Goal: Task Accomplishment & Management: Manage account settings

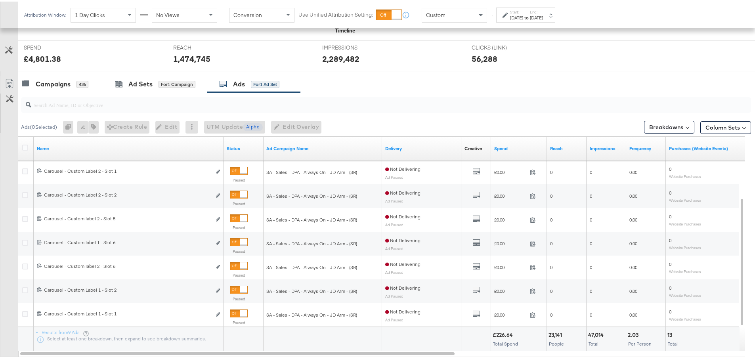
scroll to position [317, 0]
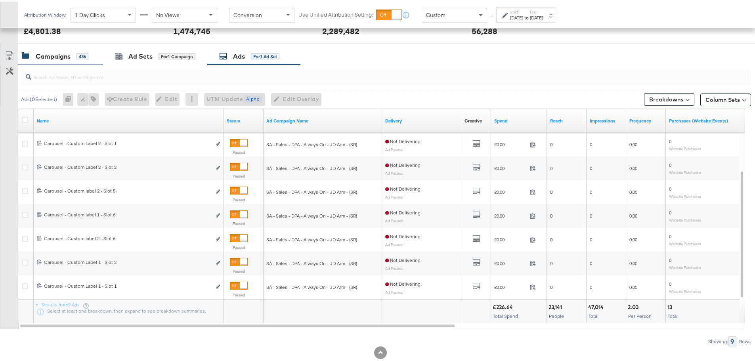
click at [61, 61] on div "Campaigns 436" at bounding box center [60, 54] width 85 height 17
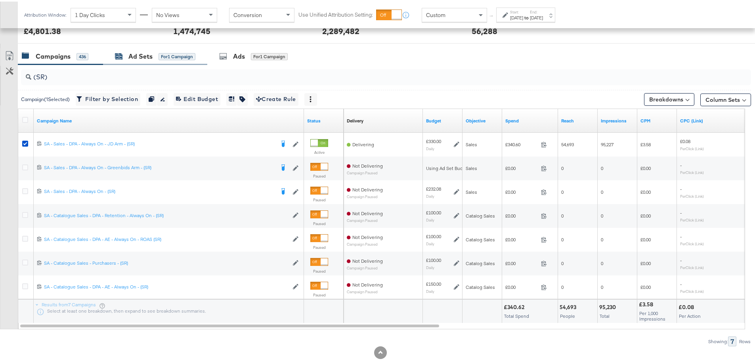
click at [131, 55] on div "Ad Sets" at bounding box center [140, 54] width 24 height 9
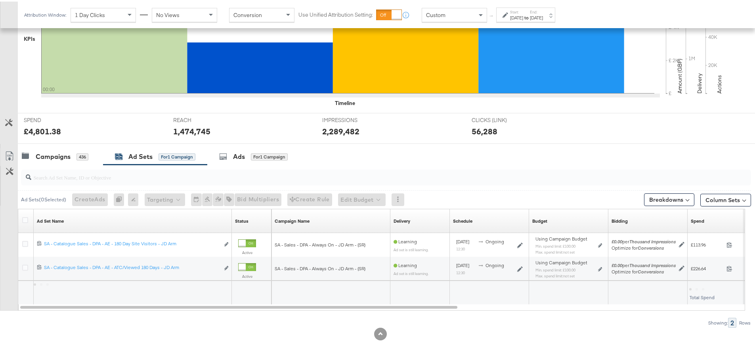
scroll to position [217, 0]
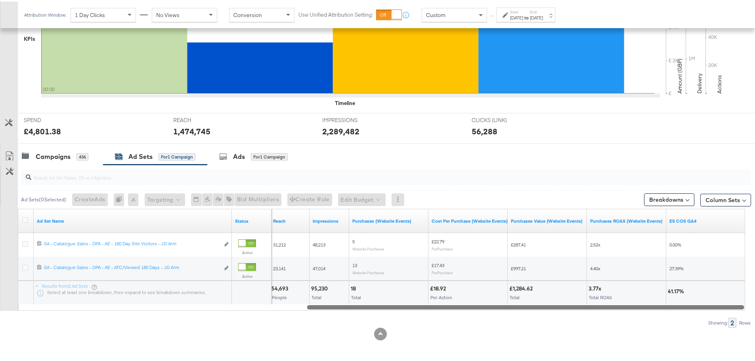
drag, startPoint x: 296, startPoint y: 306, endPoint x: 760, endPoint y: 329, distance: 464.4
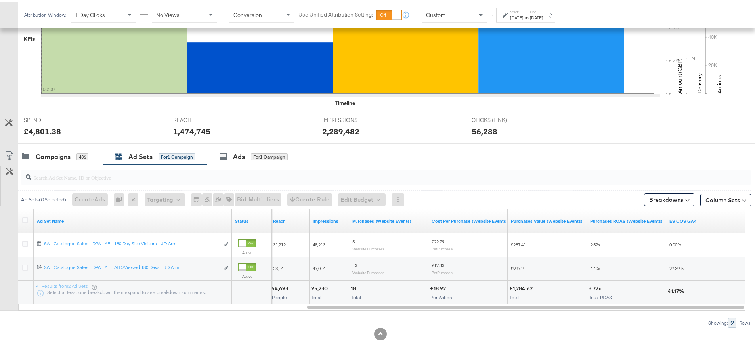
scroll to position [215, 0]
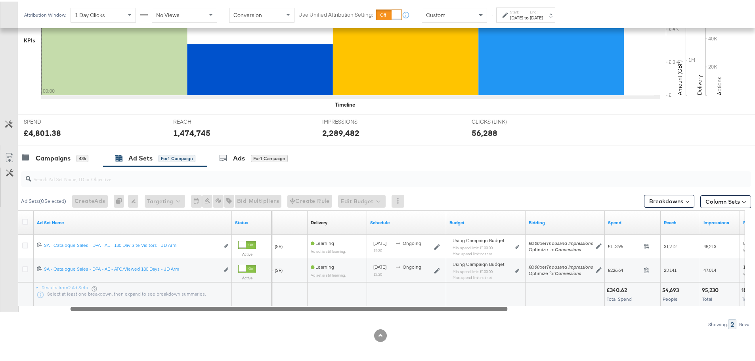
drag, startPoint x: 425, startPoint y: 308, endPoint x: 280, endPoint y: 320, distance: 145.9
click at [280, 320] on div "Ad Sets ( 0 Selected) Create Ads At least one ad set must be selected 0 Rename …" at bounding box center [375, 246] width 751 height 163
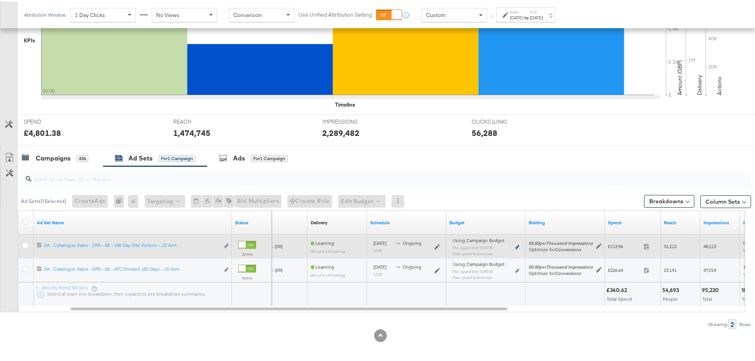
click at [516, 245] on icon at bounding box center [517, 245] width 4 height 4
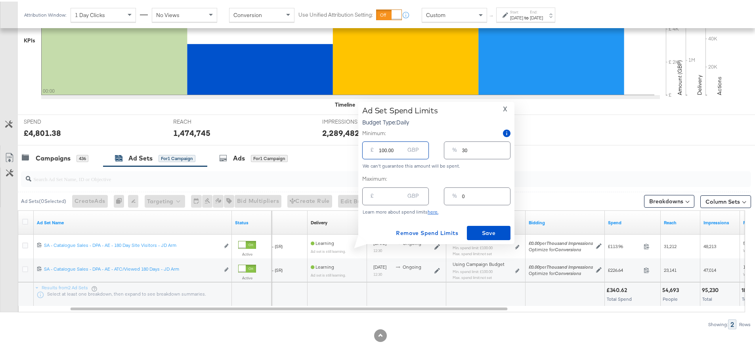
drag, startPoint x: 393, startPoint y: 147, endPoint x: 380, endPoint y: 147, distance: 12.7
click at [380, 147] on input "100.00" at bounding box center [391, 145] width 25 height 17
type input "15"
type input "5"
type input "150"
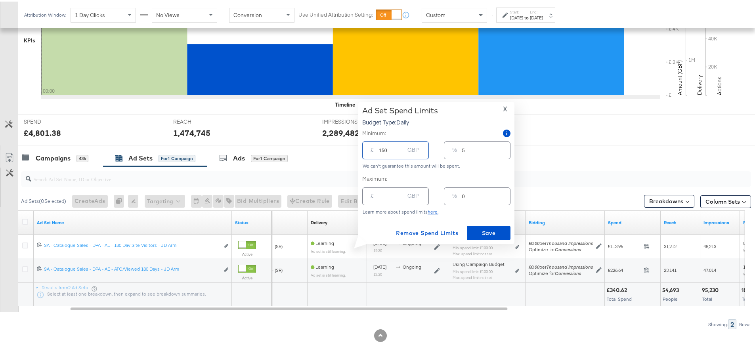
type input "45"
type input "150.00"
click at [494, 231] on span "Save" at bounding box center [488, 232] width 37 height 10
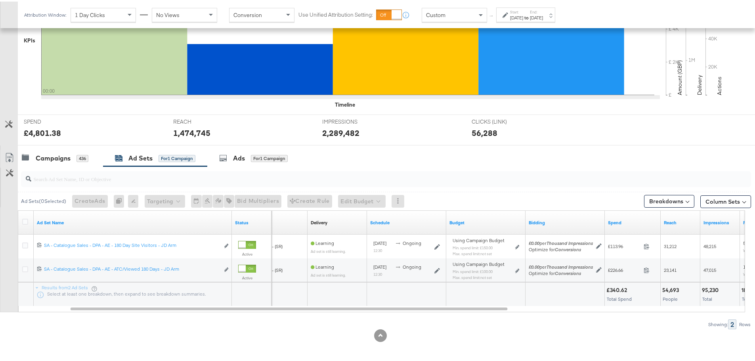
click at [537, 11] on div "Start: [DATE] to End: [DATE]" at bounding box center [526, 13] width 33 height 11
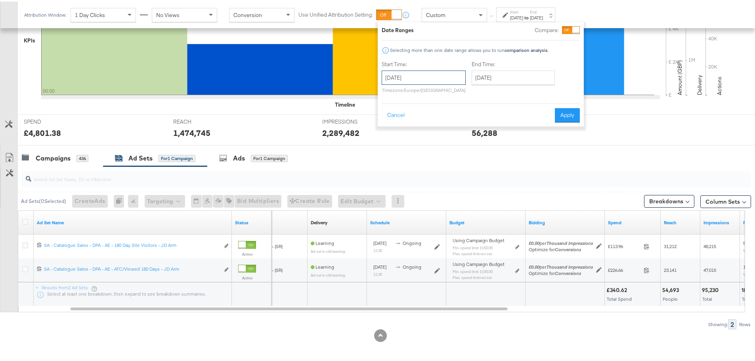
click at [416, 80] on input "[DATE]" at bounding box center [423, 76] width 84 height 14
click at [393, 124] on td "5" at bounding box center [390, 127] width 13 height 11
type input "[DATE]"
click at [530, 75] on input "[DATE]" at bounding box center [512, 76] width 83 height 14
click at [476, 123] on td "5" at bounding box center [480, 127] width 13 height 11
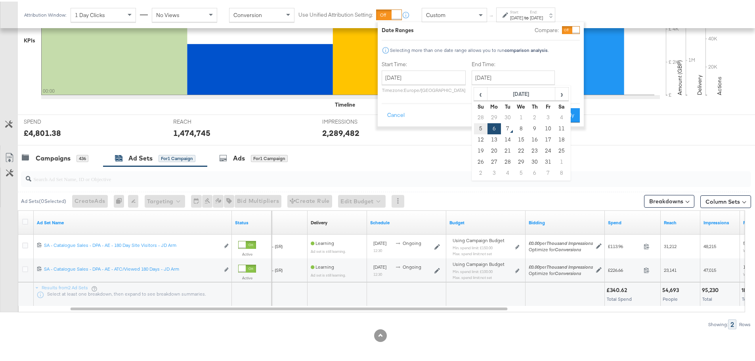
type input "[DATE]"
click at [556, 112] on button "Apply" at bounding box center [567, 114] width 25 height 14
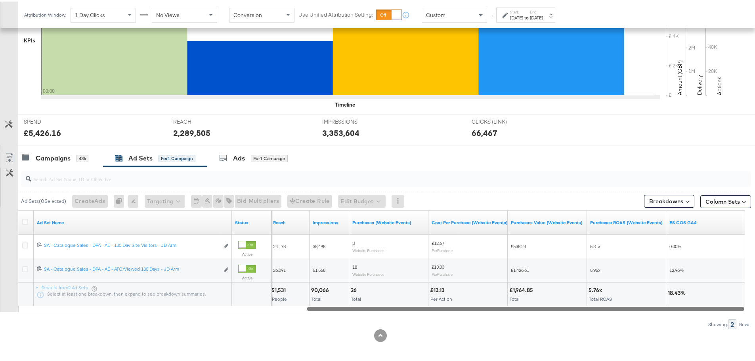
drag, startPoint x: 430, startPoint y: 308, endPoint x: 740, endPoint y: 309, distance: 309.8
click at [740, 309] on div at bounding box center [525, 306] width 437 height 7
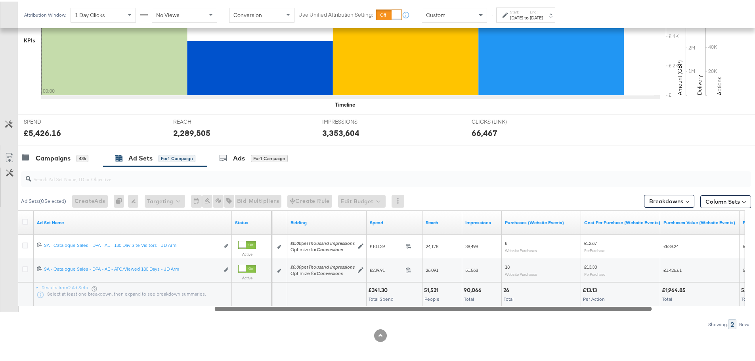
drag, startPoint x: 715, startPoint y: 307, endPoint x: 622, endPoint y: 312, distance: 92.4
click at [622, 312] on div "Ad Sets ( 0 Selected) Create Ads At least one ad set must be selected 0 Rename …" at bounding box center [375, 246] width 751 height 163
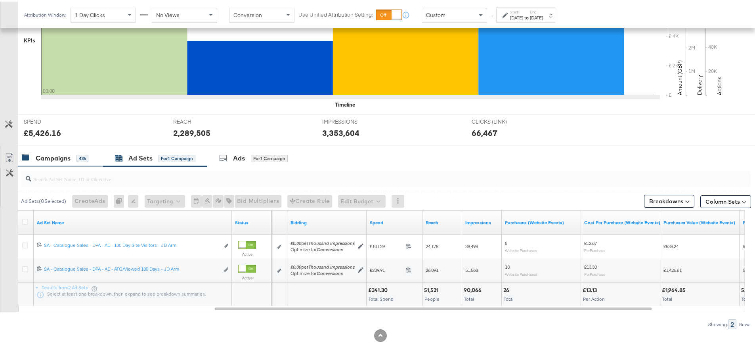
click at [79, 159] on div "436" at bounding box center [82, 156] width 12 height 7
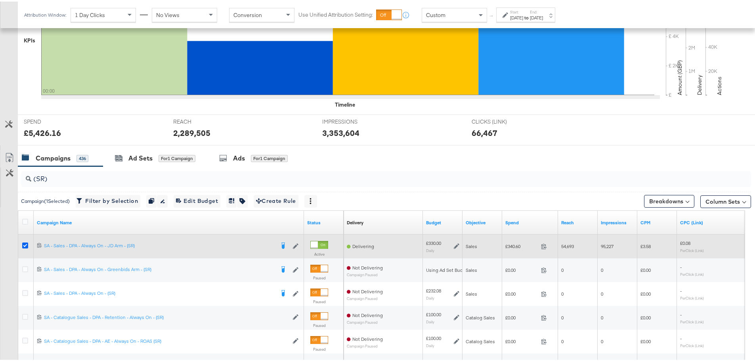
click at [25, 244] on icon at bounding box center [25, 244] width 6 height 6
click at [0, 0] on input "checkbox" at bounding box center [0, 0] width 0 height 0
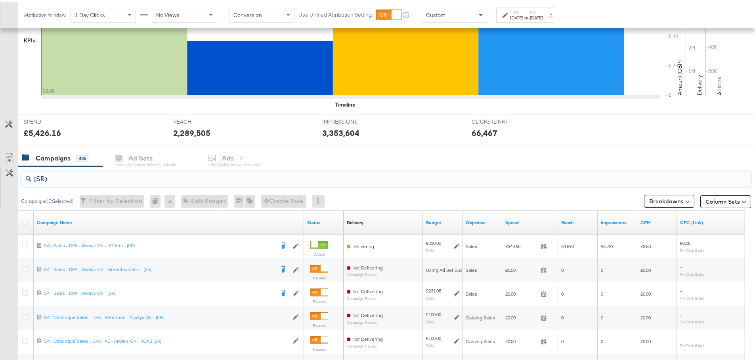
drag, startPoint x: 64, startPoint y: 175, endPoint x: -178, endPoint y: 150, distance: 243.3
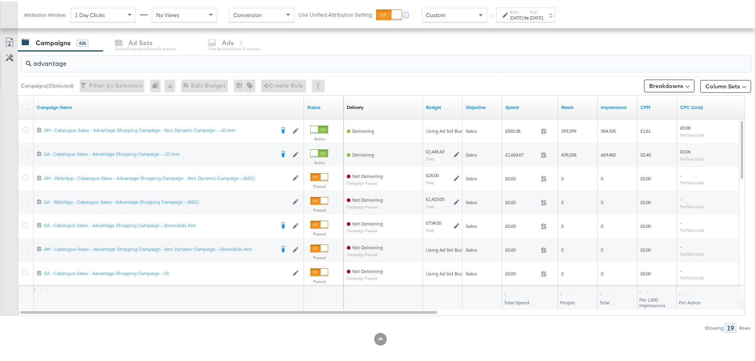
scroll to position [334, 0]
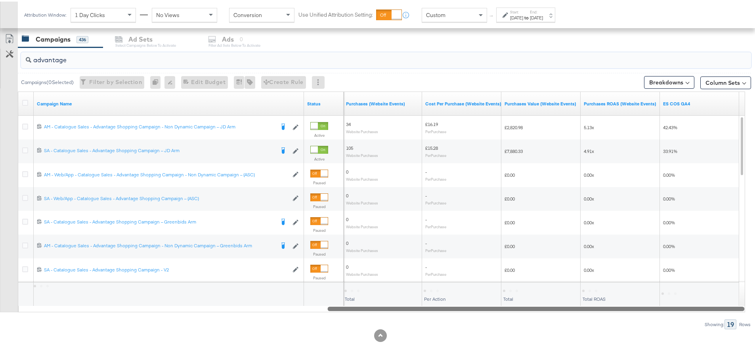
drag, startPoint x: 363, startPoint y: 307, endPoint x: 739, endPoint y: 307, distance: 375.9
click at [739, 307] on div at bounding box center [535, 306] width 417 height 7
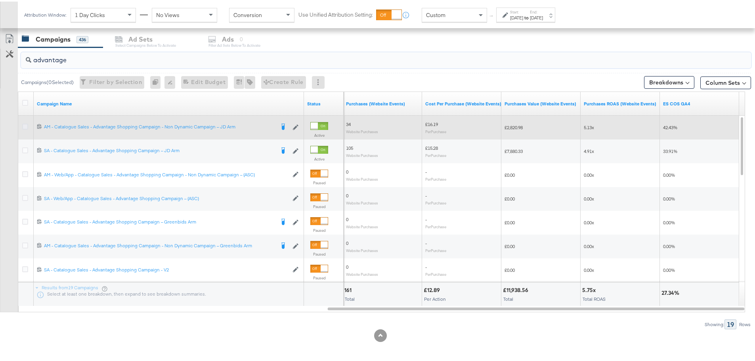
type input "advantage"
click at [25, 124] on icon at bounding box center [25, 125] width 6 height 6
click at [0, 0] on input "checkbox" at bounding box center [0, 0] width 0 height 0
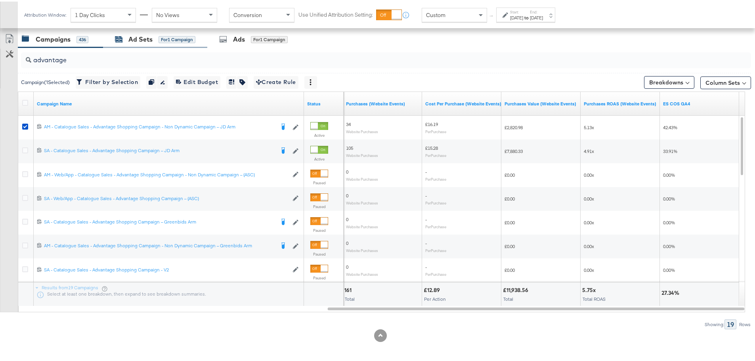
click at [152, 39] on div "Ad Sets" at bounding box center [140, 37] width 24 height 9
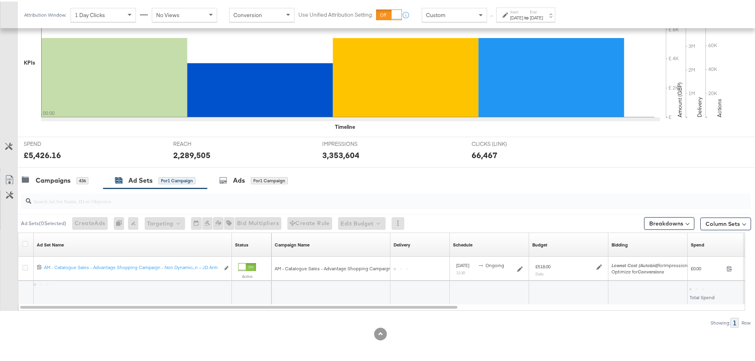
scroll to position [193, 0]
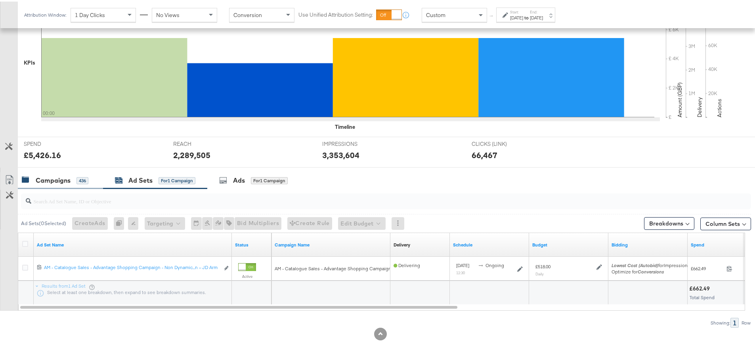
click at [51, 177] on div "Campaigns" at bounding box center [53, 178] width 35 height 9
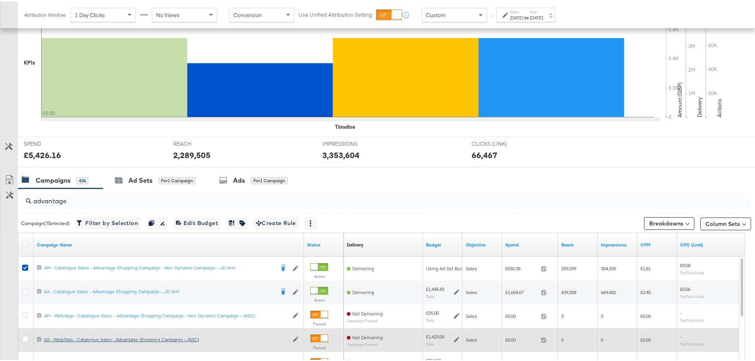
scroll to position [334, 0]
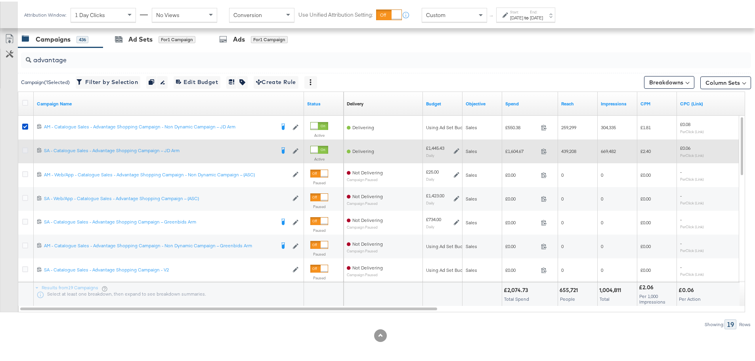
click at [24, 148] on icon at bounding box center [25, 149] width 6 height 6
click at [0, 0] on input "checkbox" at bounding box center [0, 0] width 0 height 0
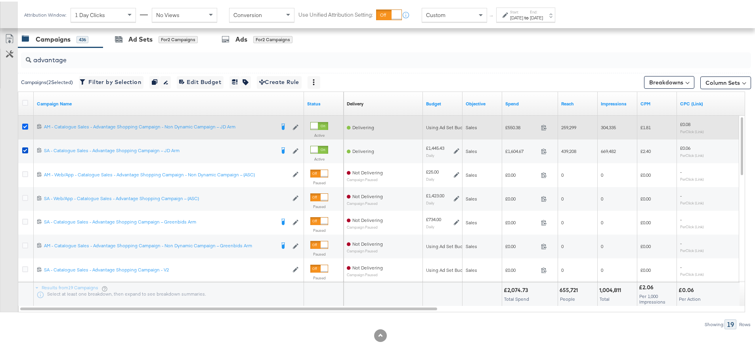
click at [24, 125] on icon at bounding box center [25, 125] width 6 height 6
click at [0, 0] on input "checkbox" at bounding box center [0, 0] width 0 height 0
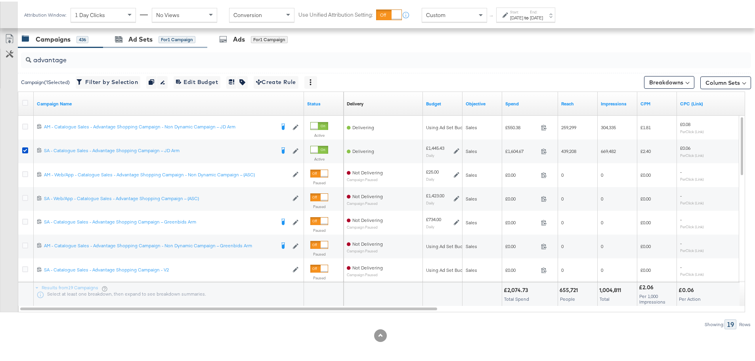
click at [150, 32] on div "Ad Sets for 1 Campaign" at bounding box center [155, 37] width 104 height 17
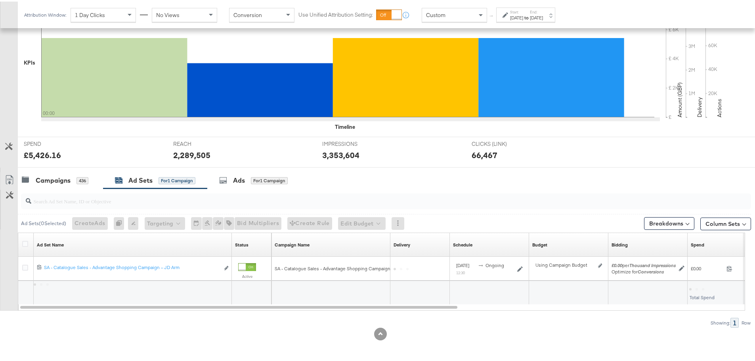
scroll to position [193, 0]
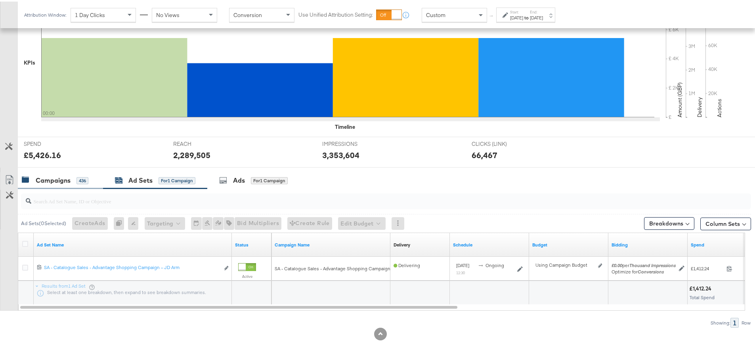
click at [50, 175] on div "Campaigns" at bounding box center [53, 178] width 35 height 9
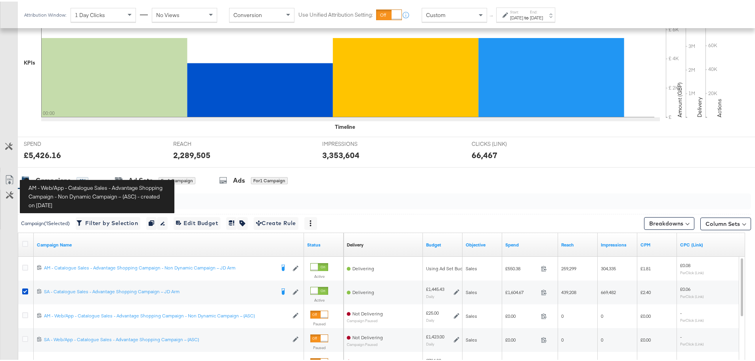
scroll to position [334, 0]
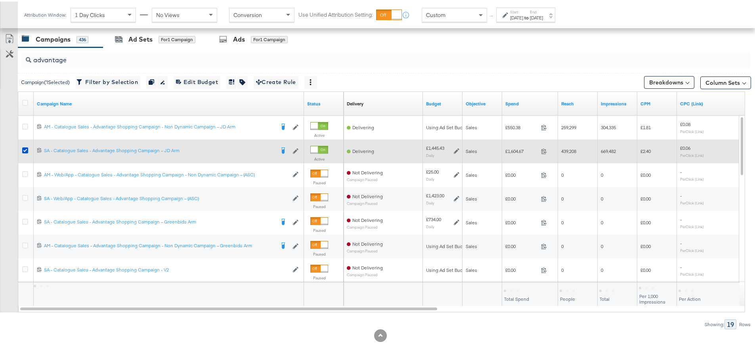
click at [27, 146] on icon at bounding box center [25, 149] width 6 height 6
click at [0, 0] on input "checkbox" at bounding box center [0, 0] width 0 height 0
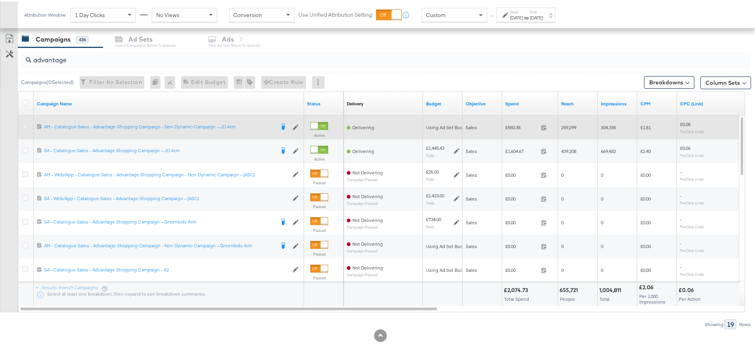
click at [27, 125] on icon at bounding box center [25, 125] width 6 height 6
click at [0, 0] on input "checkbox" at bounding box center [0, 0] width 0 height 0
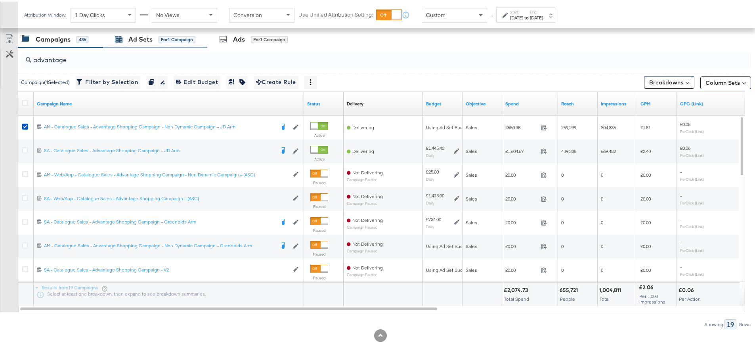
click at [133, 38] on div "Ad Sets" at bounding box center [140, 37] width 24 height 9
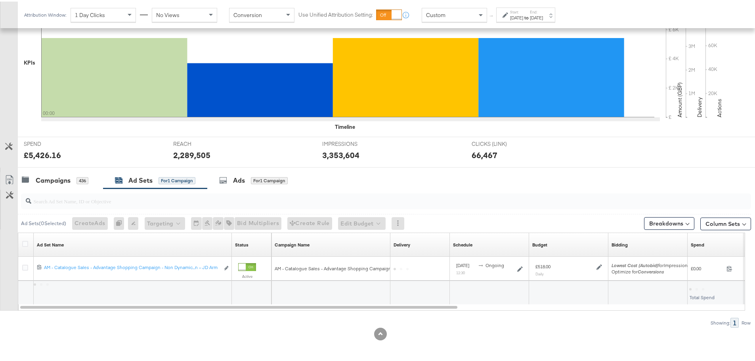
scroll to position [193, 0]
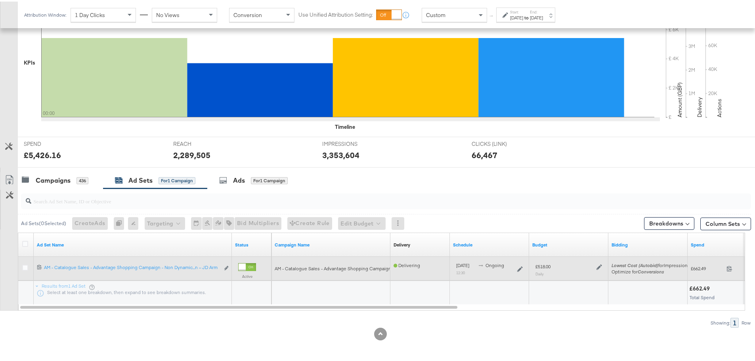
click at [597, 266] on icon at bounding box center [599, 266] width 6 height 6
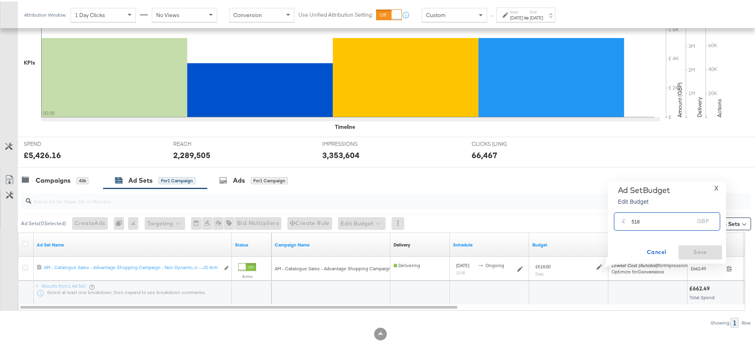
click at [633, 221] on input "518" at bounding box center [662, 216] width 63 height 17
click at [38, 177] on div "Campaigns" at bounding box center [53, 178] width 35 height 9
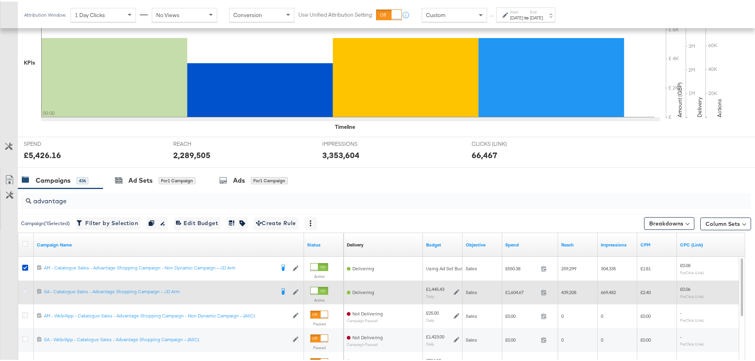
click at [25, 291] on icon at bounding box center [25, 290] width 6 height 6
click at [0, 0] on input "checkbox" at bounding box center [0, 0] width 0 height 0
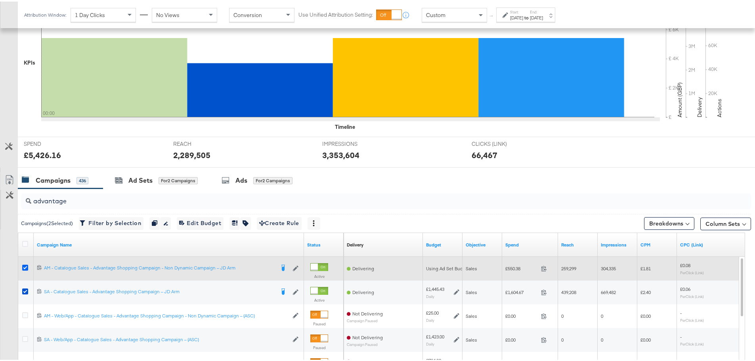
click at [27, 268] on icon at bounding box center [25, 266] width 6 height 6
click at [0, 0] on input "checkbox" at bounding box center [0, 0] width 0 height 0
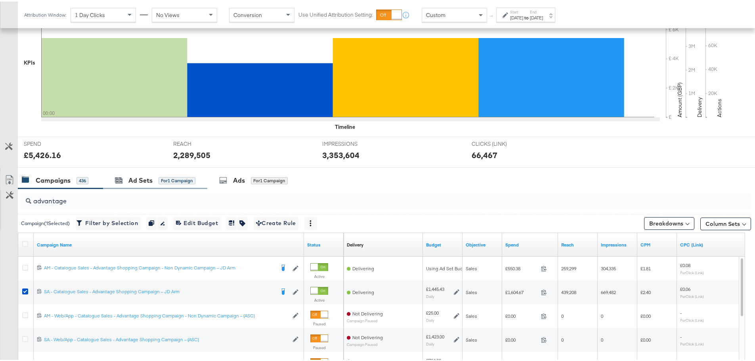
click at [146, 186] on div "Ad Sets for 1 Campaign" at bounding box center [155, 178] width 104 height 17
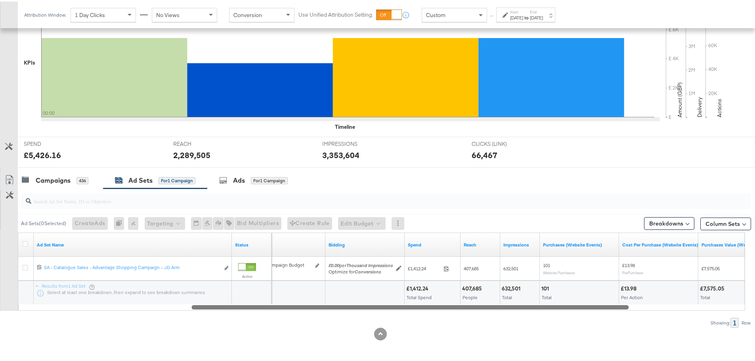
drag, startPoint x: 406, startPoint y: 307, endPoint x: 559, endPoint y: 306, distance: 152.9
click at [559, 306] on div at bounding box center [409, 305] width 437 height 7
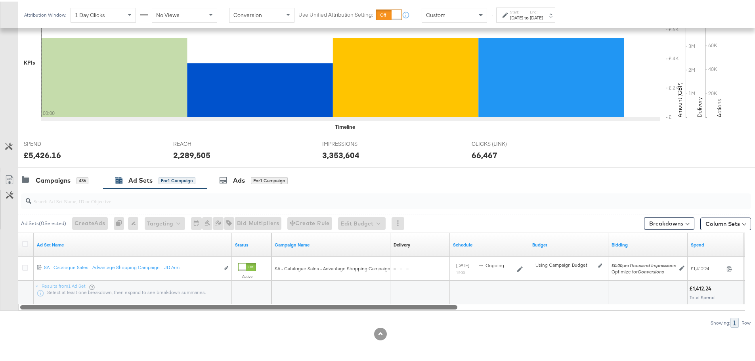
drag, startPoint x: 408, startPoint y: 305, endPoint x: 224, endPoint y: 299, distance: 184.3
click at [224, 299] on div "Ad Set Name Status Campaign Name Delivery Sorting Unavailable Schedule Budget B…" at bounding box center [381, 270] width 727 height 78
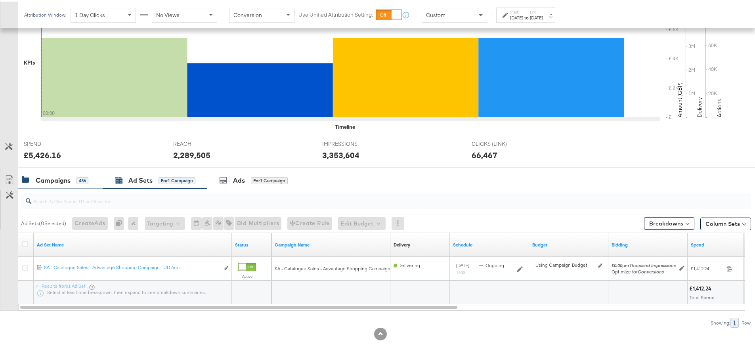
drag, startPoint x: 41, startPoint y: 177, endPoint x: 43, endPoint y: 185, distance: 7.9
click at [41, 177] on div "Campaigns" at bounding box center [53, 178] width 35 height 9
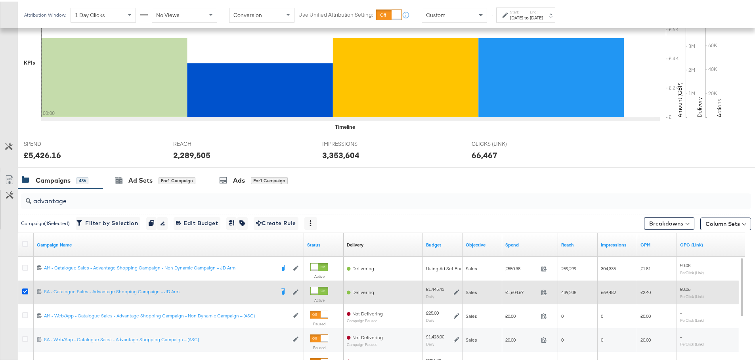
click at [25, 290] on icon at bounding box center [25, 290] width 6 height 6
click at [0, 0] on input "checkbox" at bounding box center [0, 0] width 0 height 0
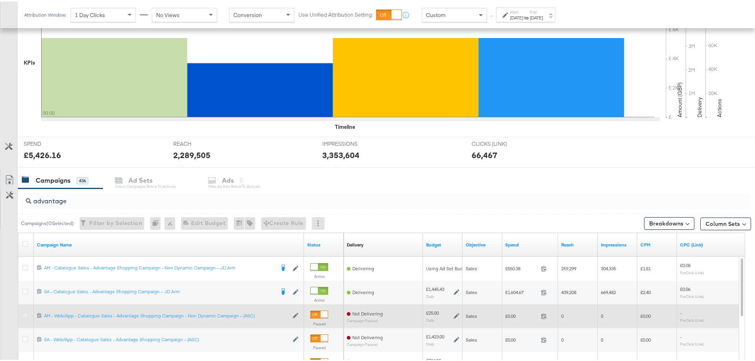
click at [26, 314] on icon at bounding box center [25, 314] width 6 height 6
click at [0, 0] on input "checkbox" at bounding box center [0, 0] width 0 height 0
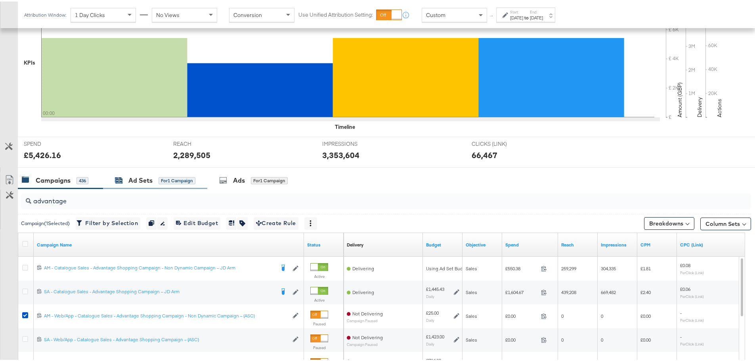
click at [137, 177] on div "Ad Sets" at bounding box center [140, 178] width 24 height 9
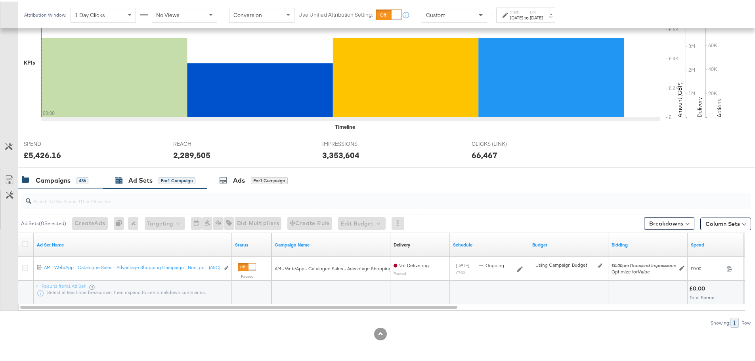
click at [36, 178] on div "Campaigns" at bounding box center [53, 178] width 35 height 9
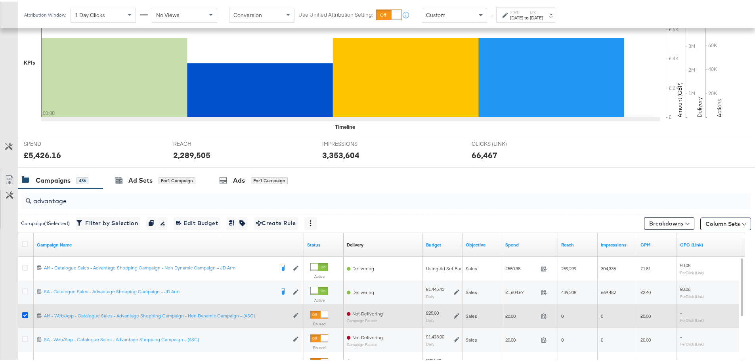
click at [23, 315] on icon at bounding box center [25, 314] width 6 height 6
click at [0, 0] on input "checkbox" at bounding box center [0, 0] width 0 height 0
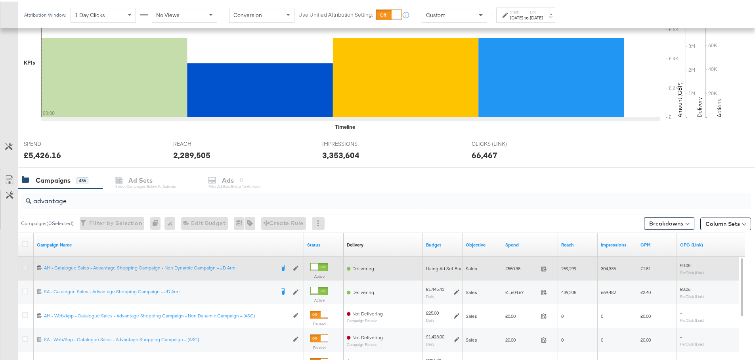
click at [24, 266] on icon at bounding box center [25, 266] width 6 height 6
click at [0, 0] on input "checkbox" at bounding box center [0, 0] width 0 height 0
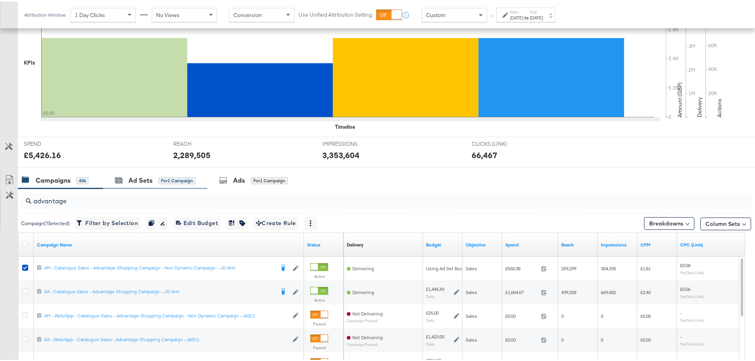
click at [174, 173] on div "Ad Sets for 1 Campaign" at bounding box center [155, 178] width 104 height 17
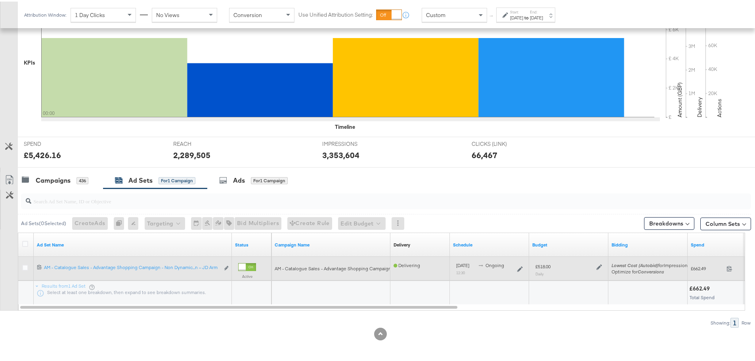
click at [599, 265] on icon at bounding box center [599, 266] width 6 height 6
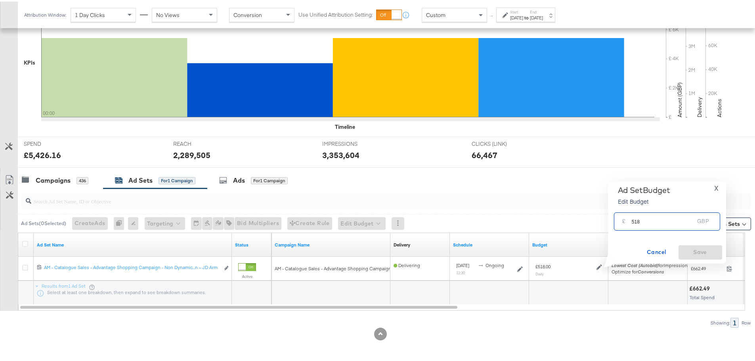
drag, startPoint x: 634, startPoint y: 219, endPoint x: 623, endPoint y: 220, distance: 11.1
click at [623, 220] on div "£ 518 GBP" at bounding box center [667, 220] width 106 height 18
type input "318"
click at [698, 248] on span "Save" at bounding box center [699, 251] width 37 height 10
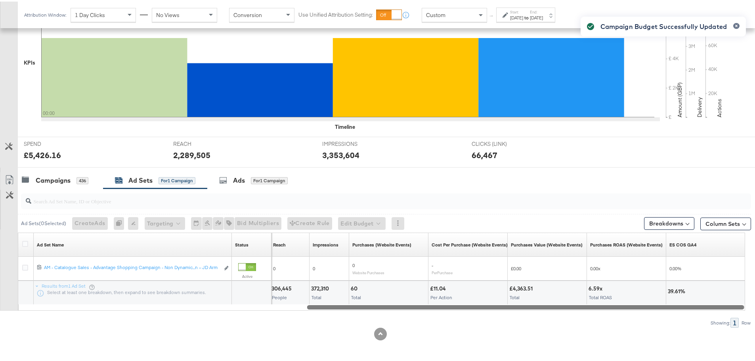
drag, startPoint x: 421, startPoint y: 307, endPoint x: 760, endPoint y: 308, distance: 339.1
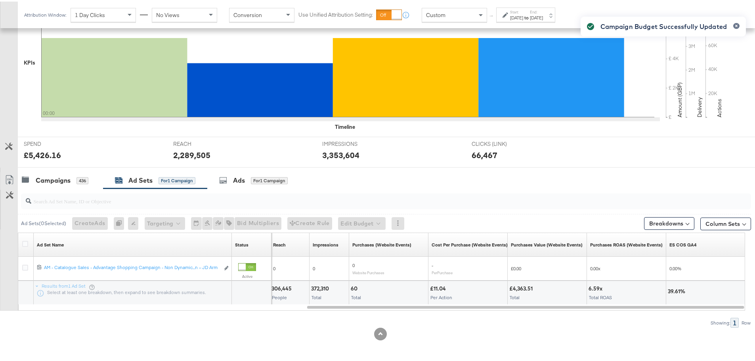
click at [441, 16] on span "Custom" at bounding box center [435, 13] width 19 height 7
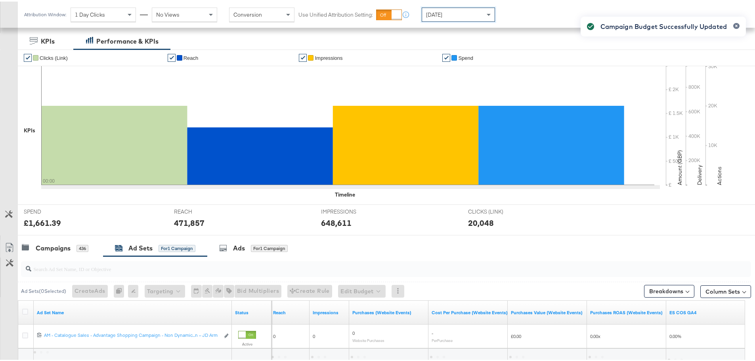
scroll to position [193, 0]
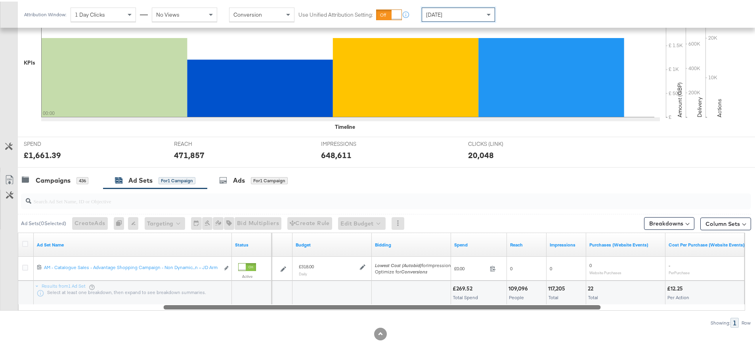
drag, startPoint x: 557, startPoint y: 308, endPoint x: 414, endPoint y: 316, distance: 143.2
click at [414, 316] on div "Ad Sets ( 0 Selected) Create Ads At least one ad set must be selected 0 Rename …" at bounding box center [375, 256] width 751 height 139
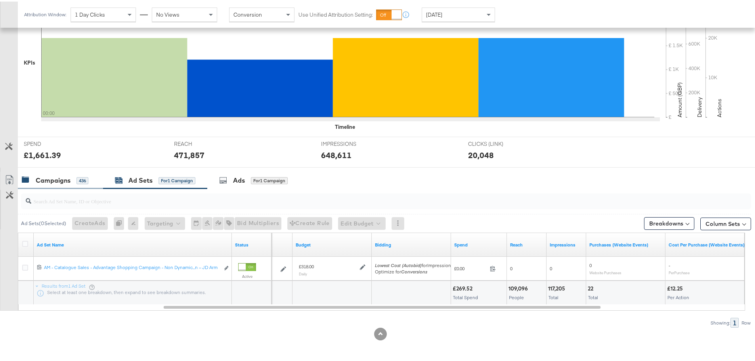
click at [68, 177] on div "Campaigns" at bounding box center [53, 178] width 35 height 9
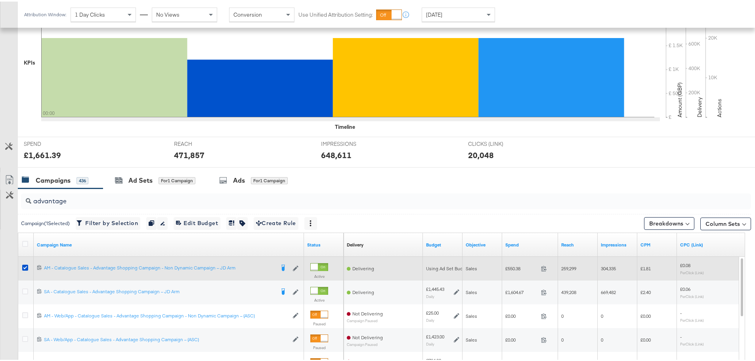
click at [24, 267] on icon at bounding box center [25, 266] width 6 height 6
click at [0, 0] on input "checkbox" at bounding box center [0, 0] width 0 height 0
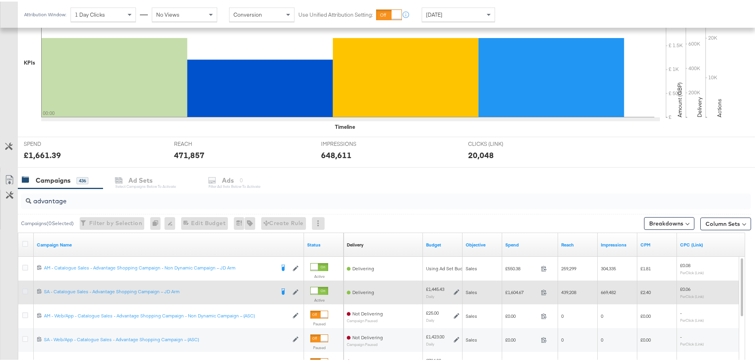
click at [25, 288] on icon at bounding box center [25, 290] width 6 height 6
click at [0, 0] on input "checkbox" at bounding box center [0, 0] width 0 height 0
click at [456, 290] on icon at bounding box center [457, 291] width 6 height 6
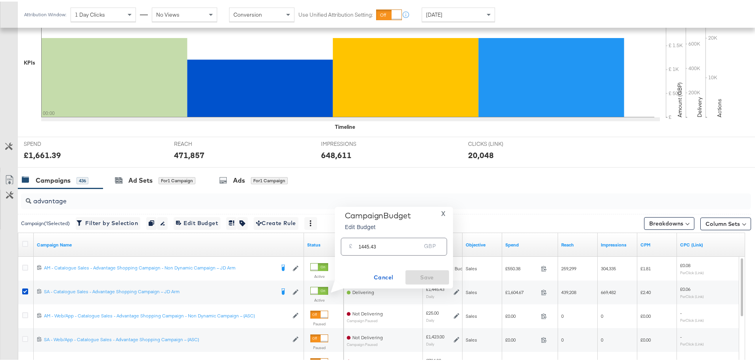
click at [363, 245] on input "1445.43" at bounding box center [389, 241] width 63 height 17
type input "1645.43"
click at [421, 274] on span "Save" at bounding box center [426, 276] width 37 height 10
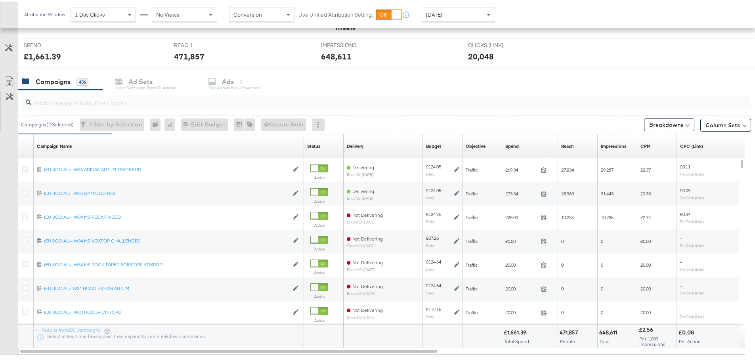
scroll to position [296, 0]
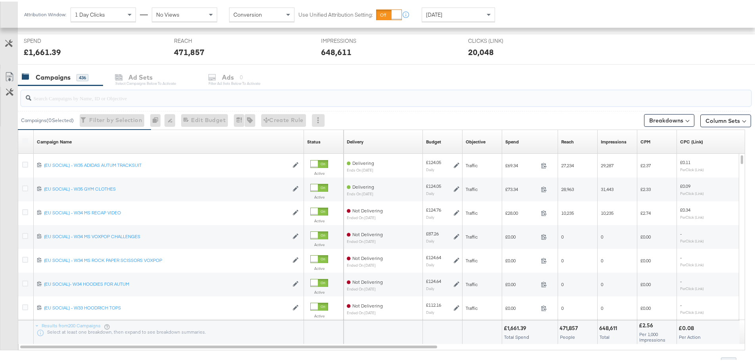
click at [55, 88] on input "search" at bounding box center [357, 93] width 652 height 15
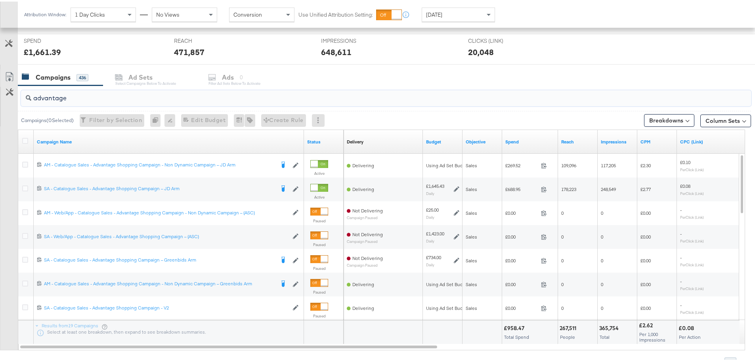
type input "advantage"
